Goal: Task Accomplishment & Management: Complete application form

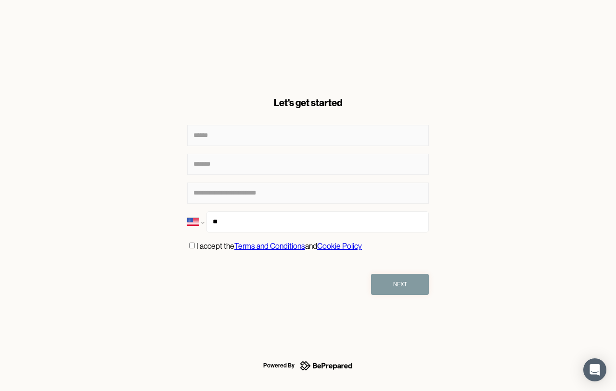
select select "**"
type input "**********"
click at [396, 280] on div "Next" at bounding box center [400, 285] width 14 height 10
click at [397, 283] on div "Next" at bounding box center [400, 285] width 14 height 10
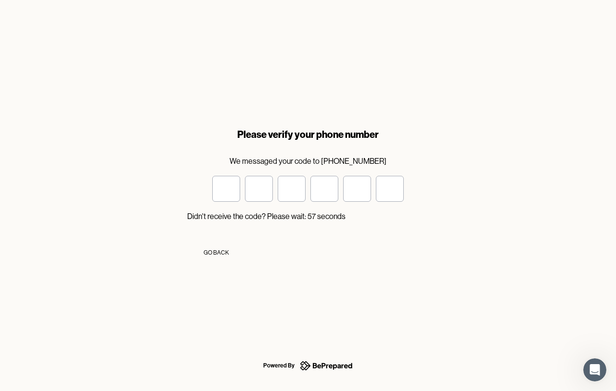
type input "*"
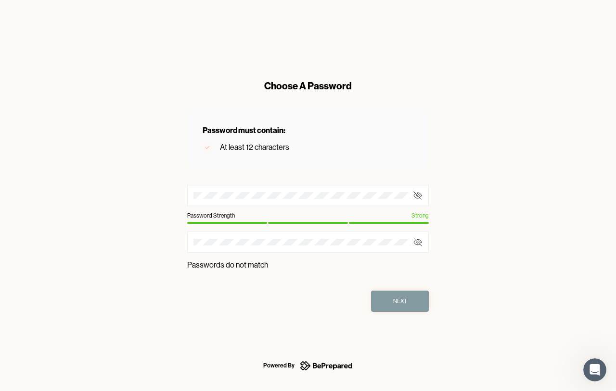
click at [178, 242] on div "Choose A Password Password must contain: At least 12 characters Password Streng…" at bounding box center [308, 196] width 272 height 264
click at [176, 243] on div "Choose A Password Password must contain: At least 12 characters Password Streng…" at bounding box center [308, 196] width 272 height 264
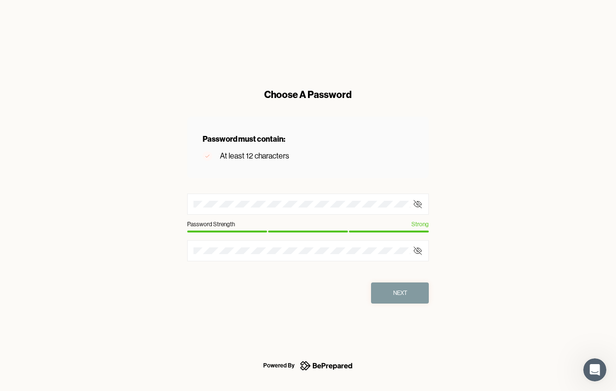
click at [396, 291] on div "Next" at bounding box center [400, 294] width 14 height 10
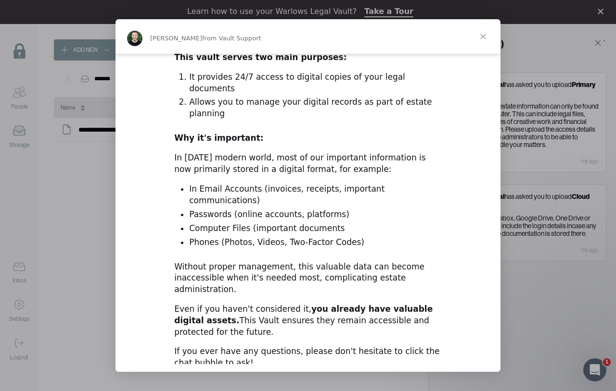
scroll to position [264, 0]
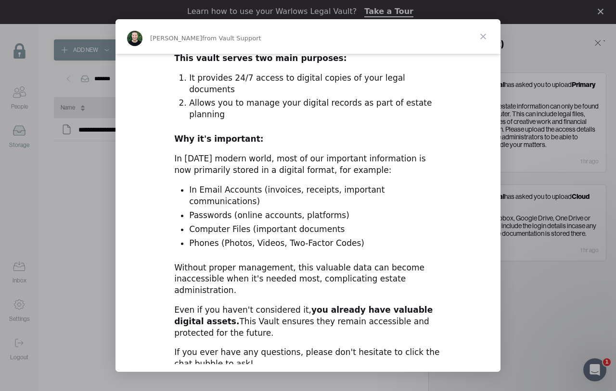
click at [484, 35] on span "Close" at bounding box center [483, 36] width 35 height 35
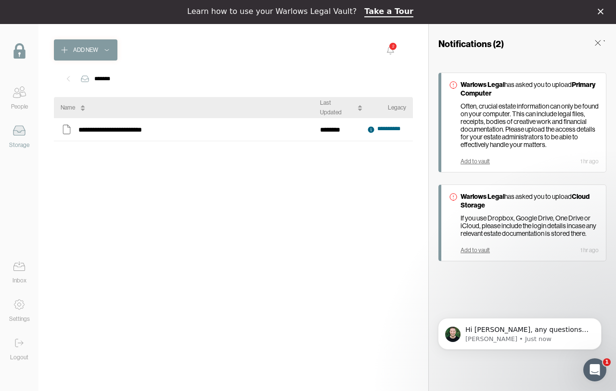
scroll to position [0, 0]
